Goal: Information Seeking & Learning: Compare options

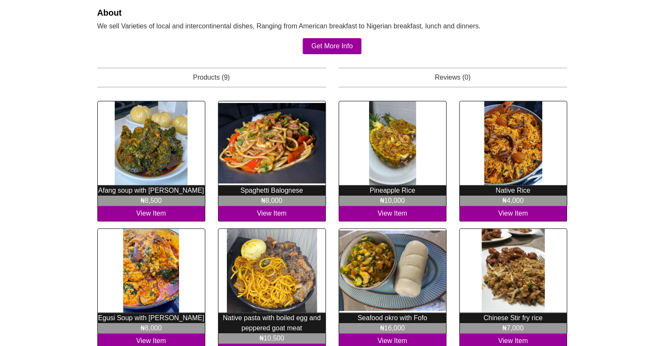
scroll to position [184, 0]
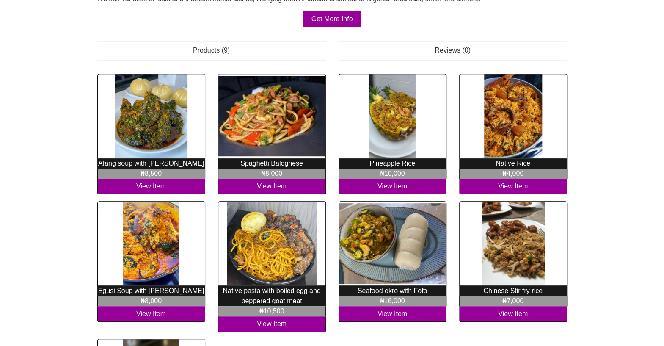
click at [126, 165] on p "Afang soup with [PERSON_NAME]" at bounding box center [151, 163] width 108 height 10
copy div "Afang soup with Garri ₦8,500"
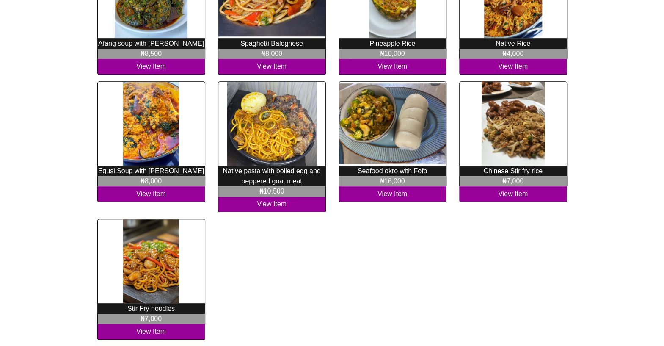
scroll to position [292, 0]
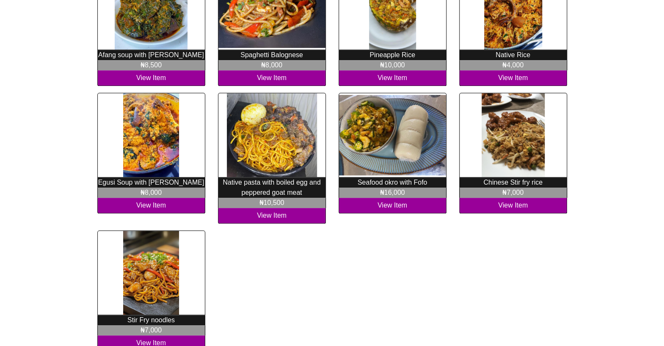
click at [127, 180] on p "Egusi Soup with [PERSON_NAME]" at bounding box center [151, 182] width 108 height 10
copy div "Egusi Soup with Garri ₦8,000"
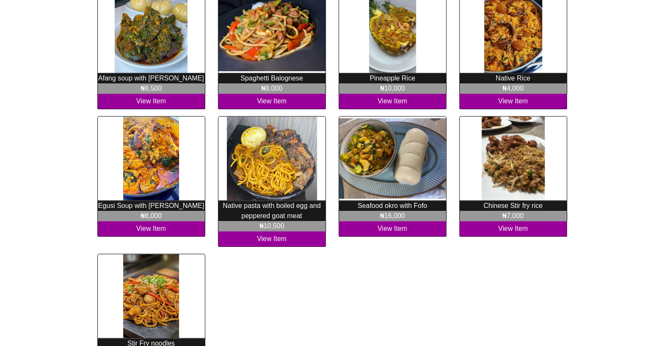
scroll to position [265, 0]
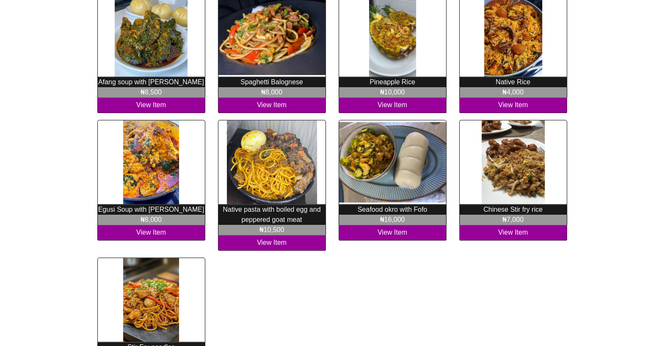
click at [360, 207] on p "Seafood okro with Fofo" at bounding box center [392, 209] width 108 height 10
copy div "Seafood okro with Fofo ₦16,000"
click at [239, 210] on p "Native pasta with boiled egg and peppered goat meat" at bounding box center [272, 214] width 108 height 20
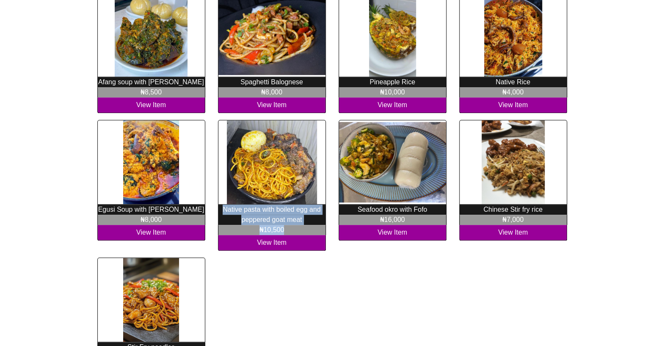
copy div "Native pasta with boiled egg and peppered goat meat ₦10,500"
click at [257, 83] on p "Spaghetti Balognese" at bounding box center [272, 82] width 108 height 10
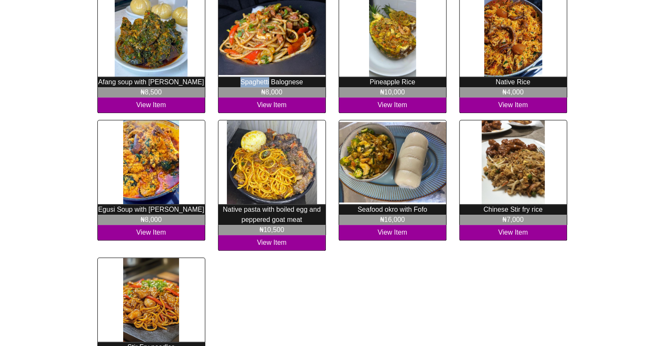
click at [258, 83] on p "Spaghetti Balognese" at bounding box center [272, 82] width 108 height 10
copy div "Spaghetti Balognese ₦8,000"
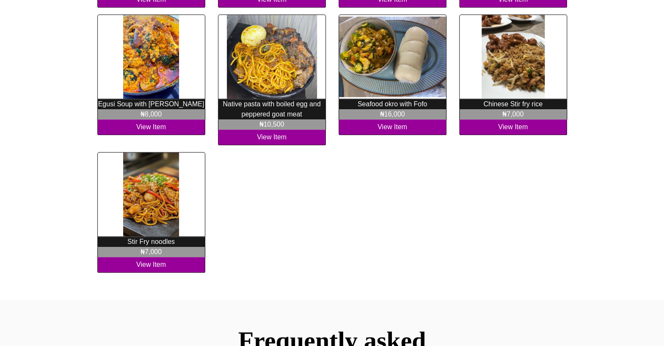
scroll to position [373, 0]
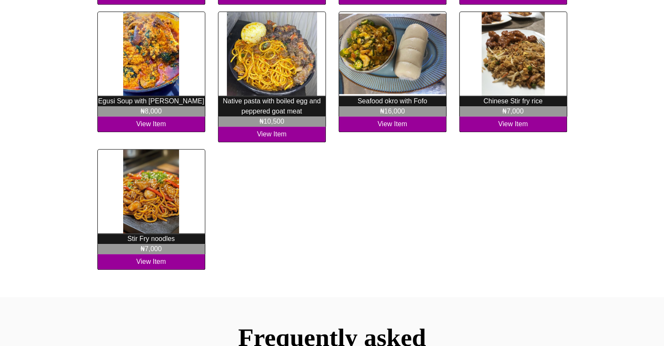
click at [132, 239] on p "Stir Fry noodles" at bounding box center [151, 238] width 108 height 10
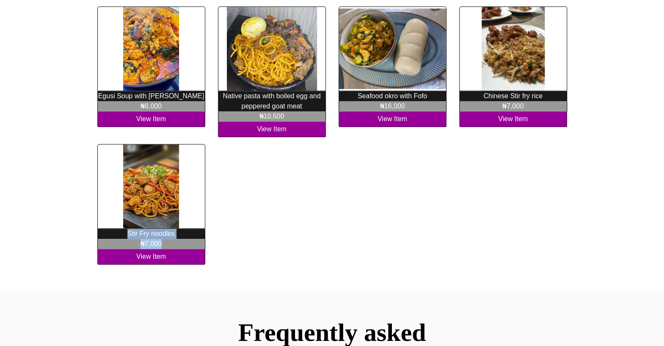
copy div "Stir Fry noodles ₦7,000"
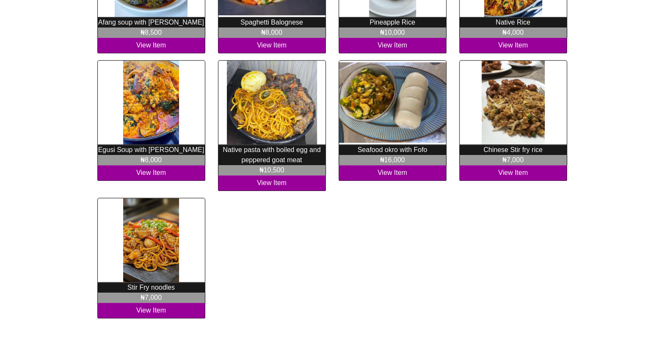
scroll to position [380, 0]
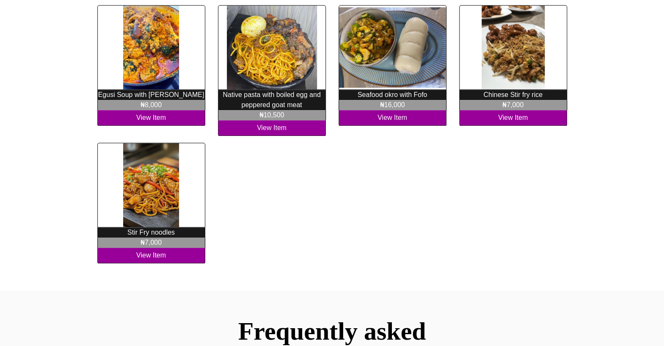
click at [495, 95] on p "Chinese Stir fry rice" at bounding box center [513, 95] width 108 height 10
copy div "Chinese Stir fry rice ₦7,000"
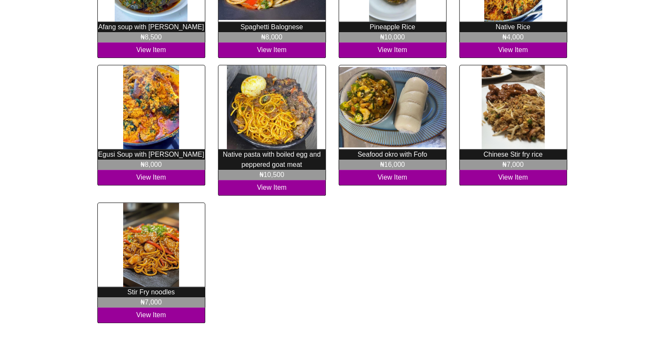
scroll to position [298, 0]
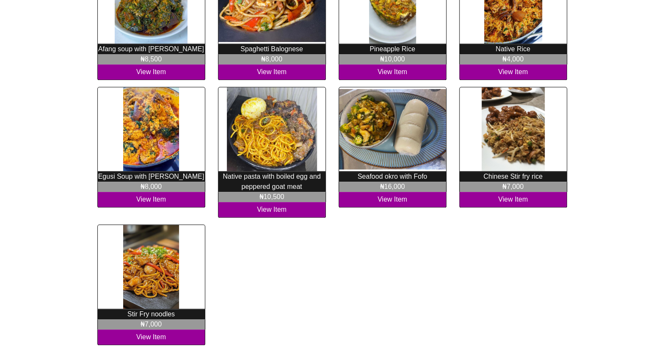
click at [507, 49] on p "Native Rice" at bounding box center [513, 49] width 108 height 10
copy div "Native Rice ₦4,000"
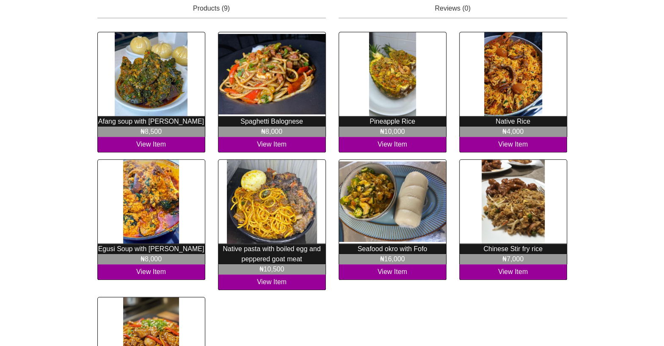
scroll to position [217, 0]
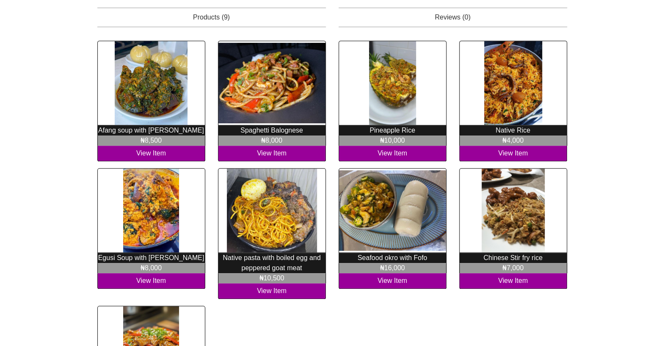
click at [381, 127] on p "Pineapple Rice" at bounding box center [392, 130] width 108 height 10
click at [381, 128] on p "Pineapple Rice" at bounding box center [392, 130] width 108 height 10
copy div "Pineapple Rice ₦10,000"
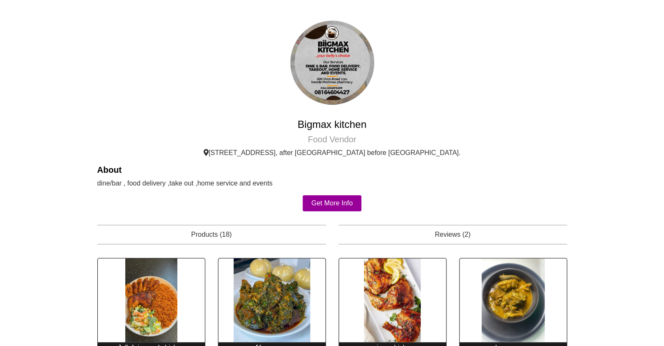
scroll to position [27, 0]
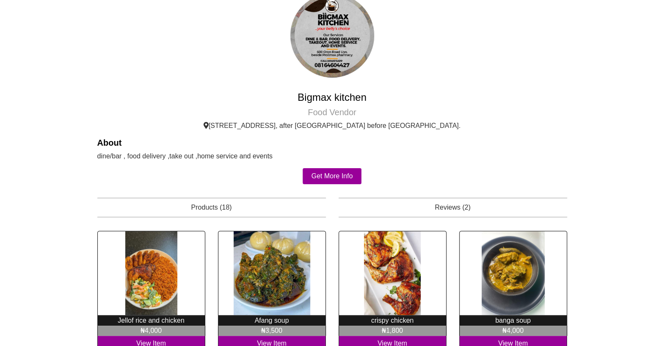
click at [309, 97] on h4 "Bigmax kitchen" at bounding box center [331, 97] width 469 height 12
click at [310, 97] on h4 "Bigmax kitchen" at bounding box center [331, 97] width 469 height 12
copy div "Bigmax kitchen"
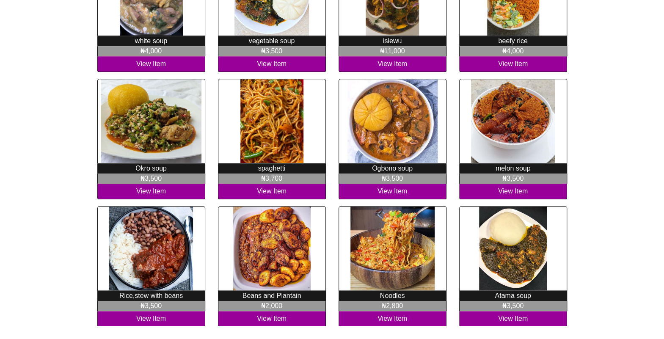
scroll to position [424, 0]
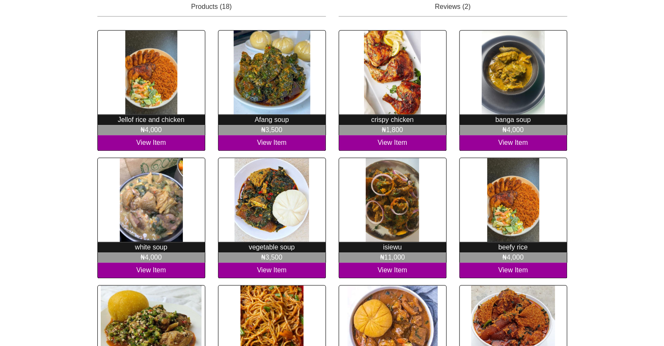
scroll to position [228, 0]
click at [383, 122] on p "crispy chicken" at bounding box center [392, 120] width 108 height 10
click at [382, 122] on p "crispy chicken" at bounding box center [392, 120] width 108 height 10
copy div "crispy chicken ₦1,800"
click at [395, 244] on p "isiewu" at bounding box center [392, 247] width 108 height 10
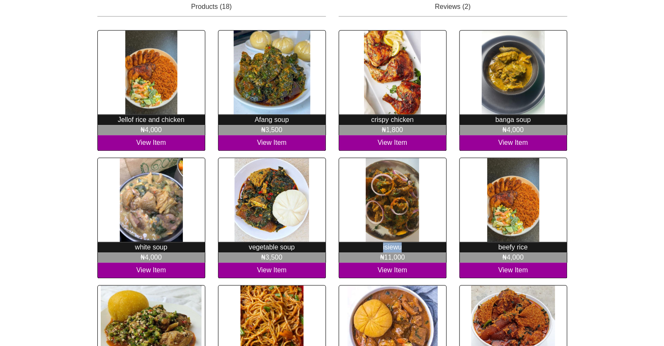
click at [395, 244] on p "isiewu" at bounding box center [392, 247] width 108 height 10
copy div "isiewu ₦11,000"
click at [390, 249] on p "isiewu" at bounding box center [392, 247] width 108 height 10
copy div "isiewu ₦11,000"
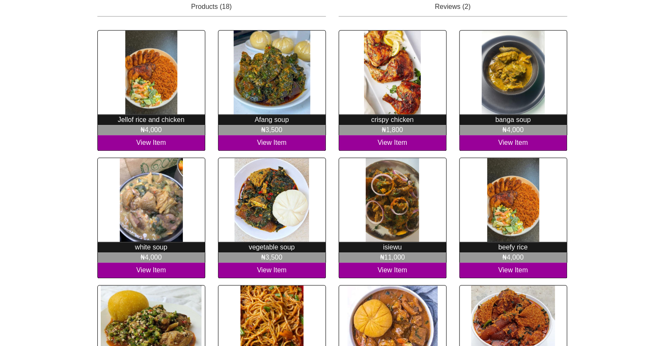
click at [266, 121] on p "Afang soup" at bounding box center [272, 120] width 108 height 10
copy div "Afang soup ₦3,500"
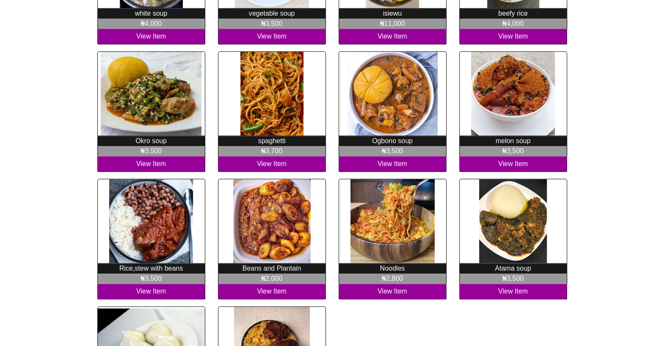
scroll to position [498, 0]
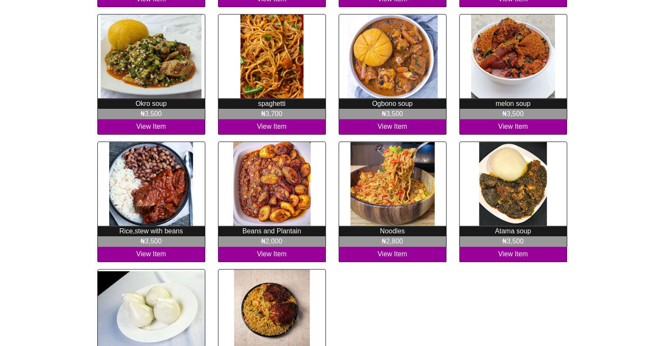
click at [500, 229] on p "Atama soup" at bounding box center [513, 231] width 108 height 10
copy div "Atama soup ₦3,500"
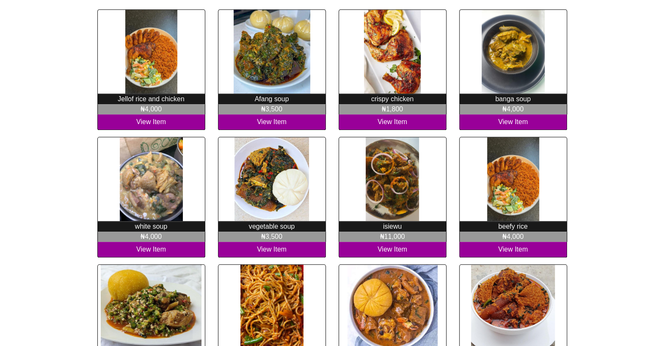
scroll to position [240, 0]
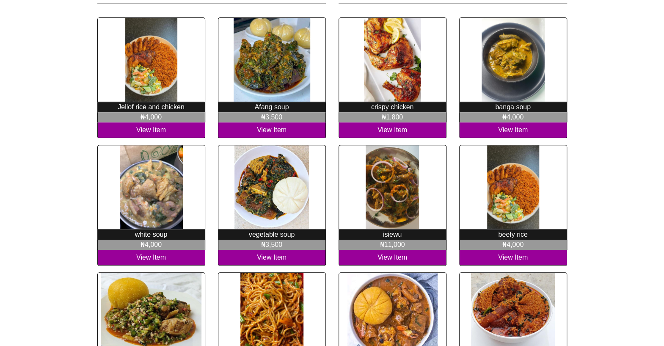
click at [503, 107] on p "banga soup" at bounding box center [513, 107] width 108 height 10
copy div "banga soup ₦4,000"
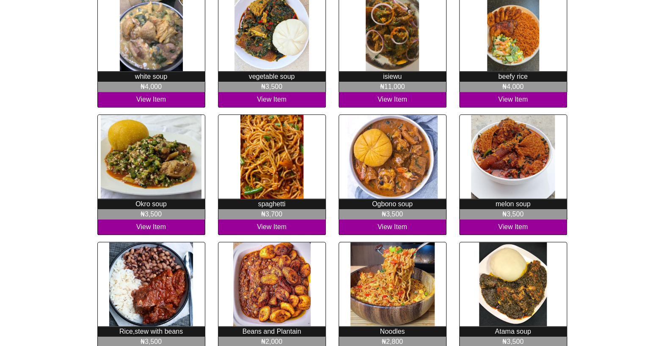
scroll to position [403, 0]
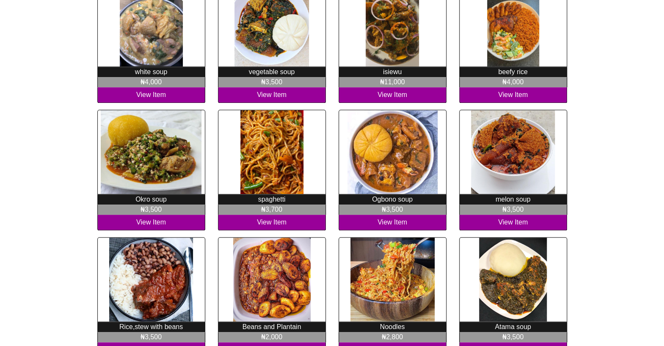
click at [500, 202] on p "melon soup" at bounding box center [513, 199] width 108 height 10
copy div "melon soup ₦3,500"
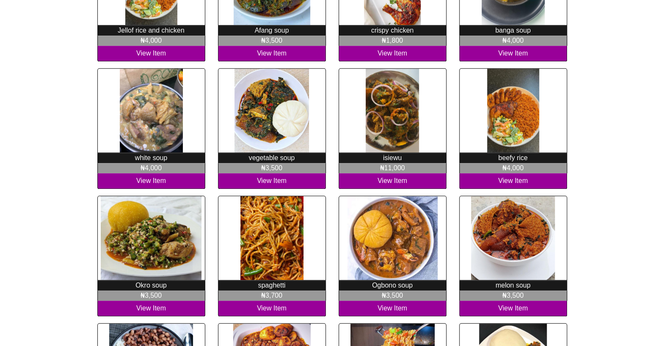
scroll to position [321, 0]
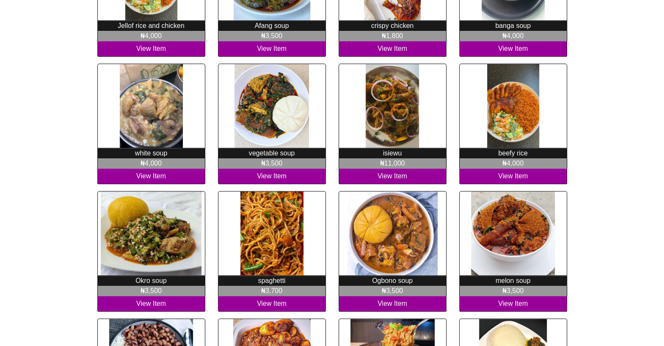
click at [381, 278] on p "Ogbono soup" at bounding box center [392, 280] width 108 height 10
copy div "Ogbono soup ₦3,500"
click at [143, 280] on p "Okro soup" at bounding box center [151, 280] width 108 height 10
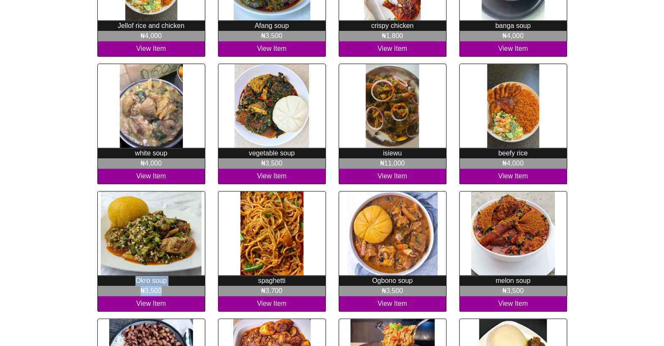
copy div "Okro soup ₦3,500"
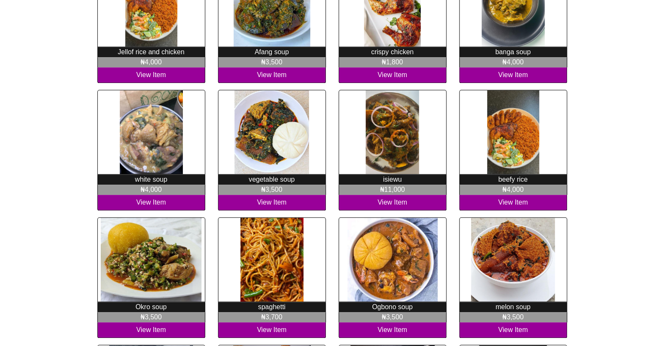
scroll to position [300, 0]
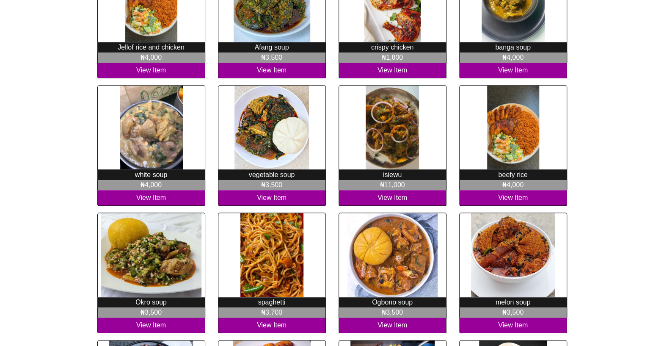
click at [258, 172] on p "vegetable soup" at bounding box center [272, 175] width 108 height 10
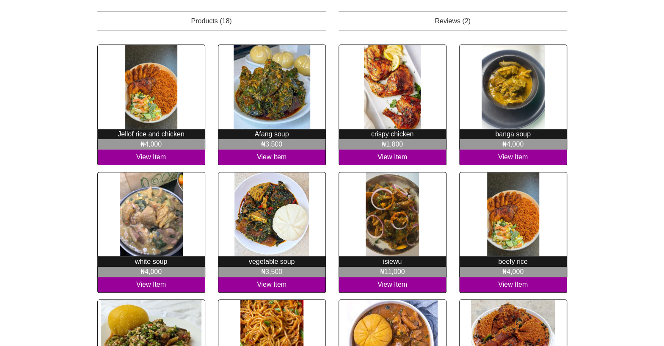
scroll to position [204, 0]
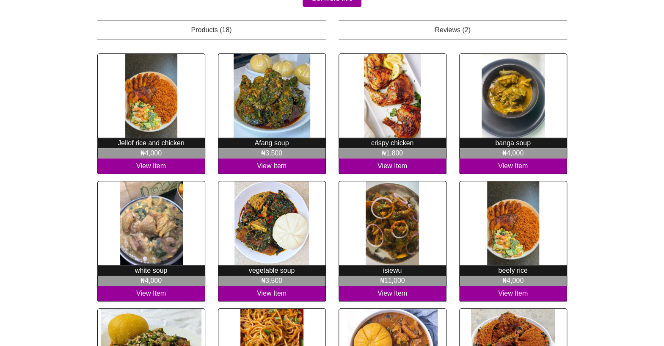
click at [147, 272] on p "white soup" at bounding box center [151, 270] width 108 height 10
click at [148, 272] on p "white soup" at bounding box center [151, 270] width 108 height 10
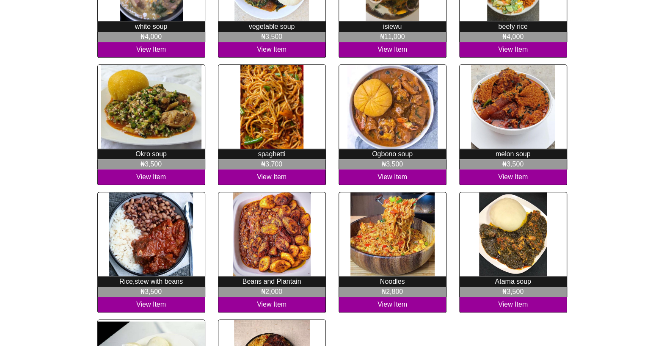
scroll to position [583, 0]
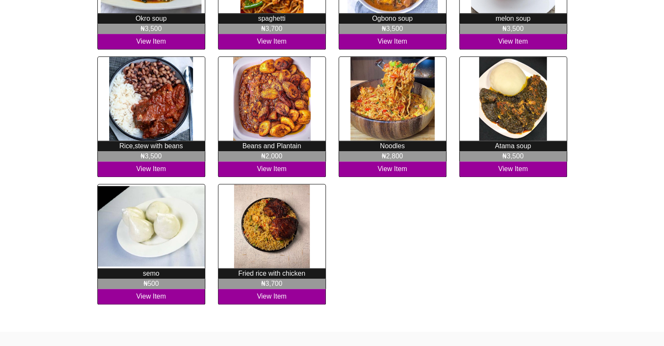
click at [394, 145] on p "Noodles" at bounding box center [392, 146] width 108 height 10
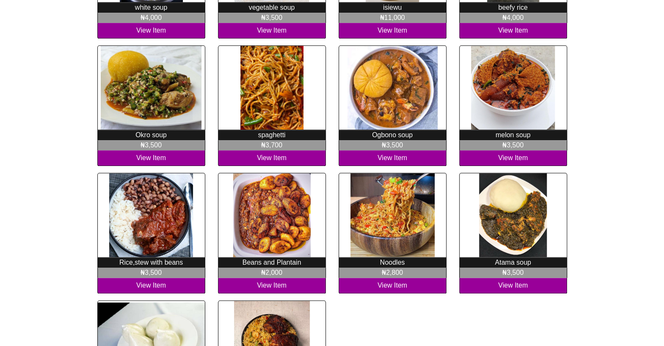
scroll to position [421, 0]
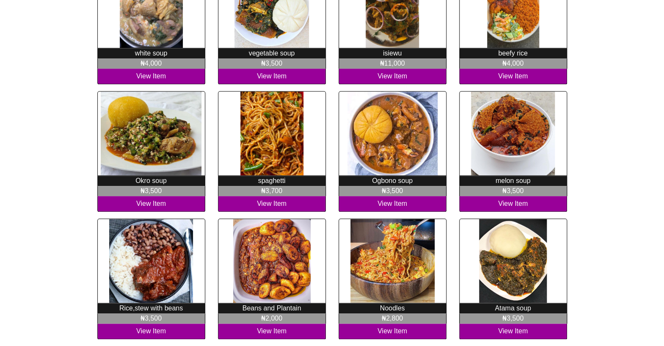
click at [275, 181] on p "spaghetti" at bounding box center [272, 181] width 108 height 10
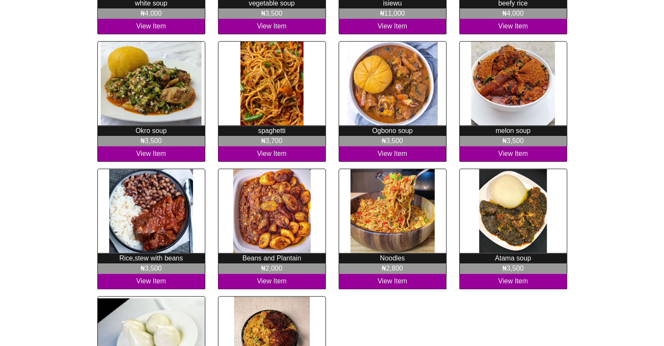
scroll to position [475, 0]
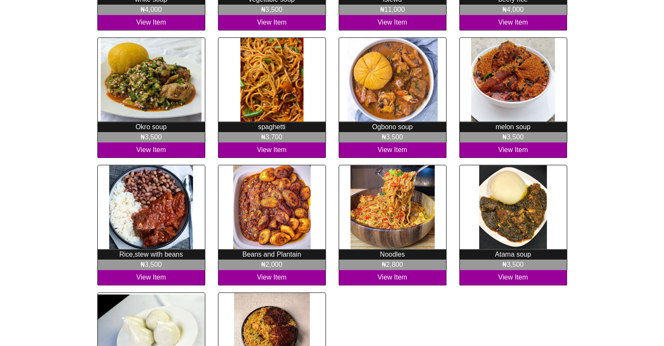
click at [254, 253] on p "Beans and Plantain" at bounding box center [272, 254] width 108 height 10
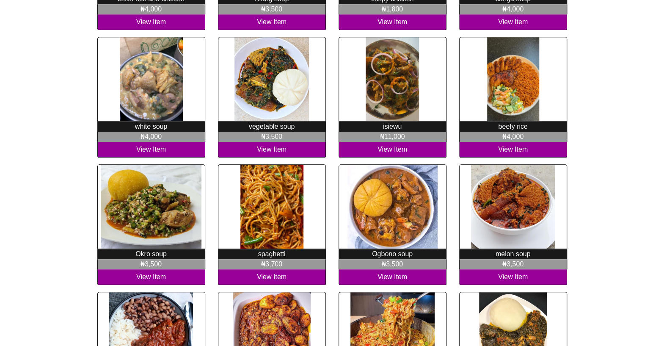
scroll to position [312, 0]
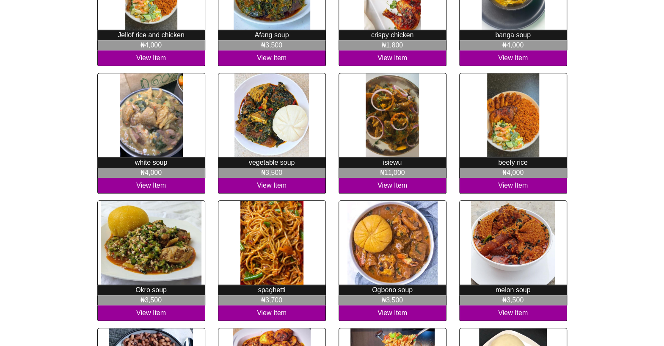
click at [501, 162] on p "beefy rice" at bounding box center [513, 162] width 108 height 10
click at [500, 161] on p "beefy rice" at bounding box center [513, 162] width 108 height 10
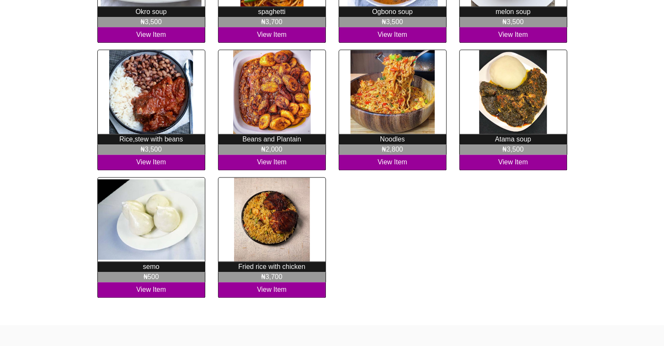
scroll to position [614, 0]
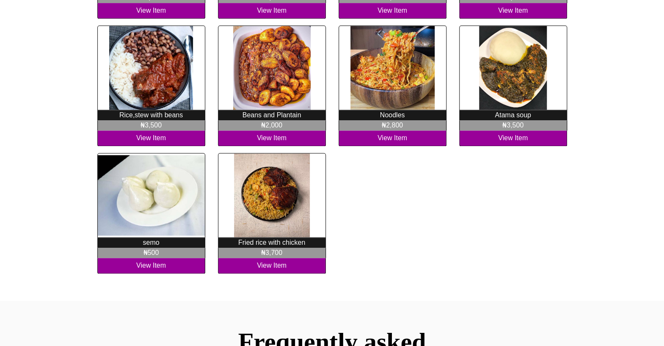
click at [249, 239] on p "Fried rice with chicken" at bounding box center [272, 242] width 108 height 10
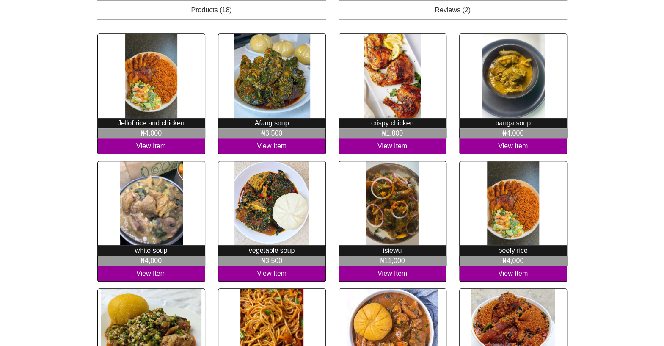
scroll to position [235, 0]
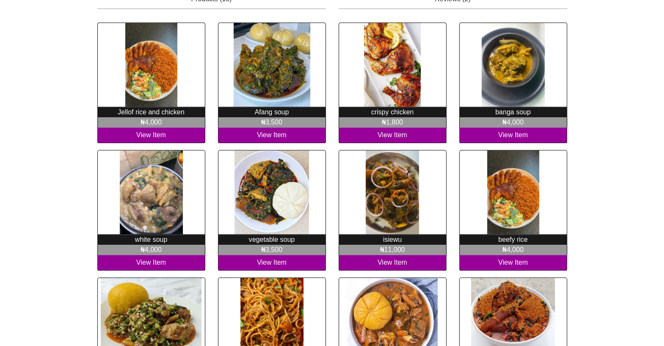
click at [129, 111] on p "Jellof rice and chicken" at bounding box center [151, 112] width 108 height 10
click at [130, 112] on p "Jellof rice and chicken" at bounding box center [151, 112] width 108 height 10
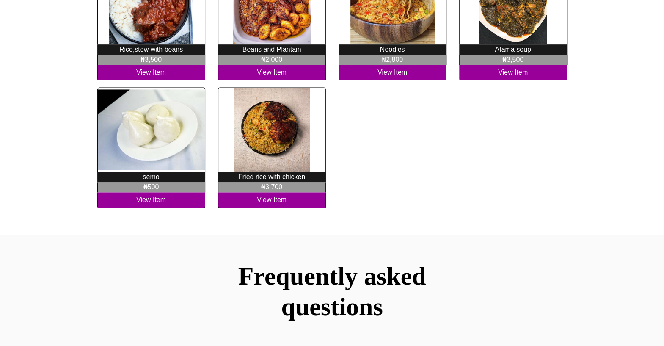
scroll to position [641, 0]
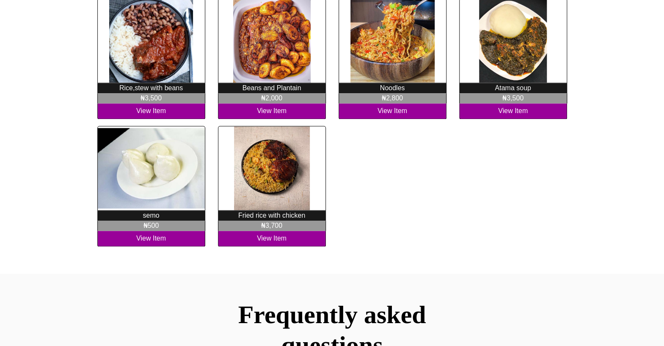
click at [124, 86] on p "Rice,stew with beans" at bounding box center [151, 88] width 108 height 10
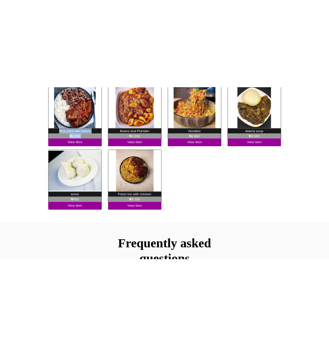
scroll to position [651, 0]
